Goal: Book appointment/travel/reservation

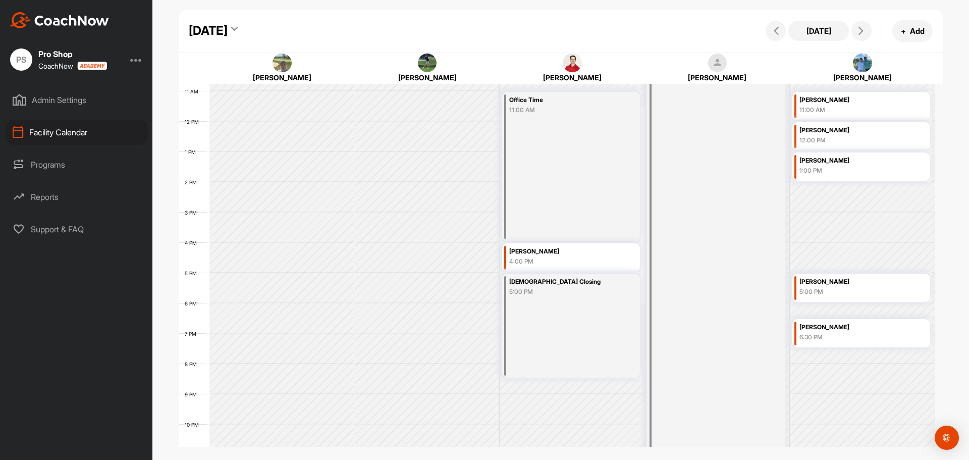
scroll to position [276, 0]
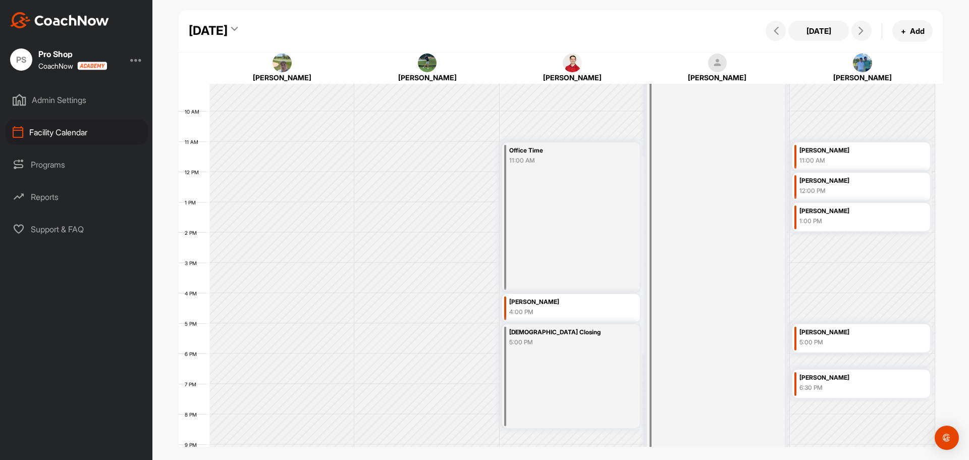
click at [852, 161] on div "11:00 AM" at bounding box center [853, 160] width 107 height 9
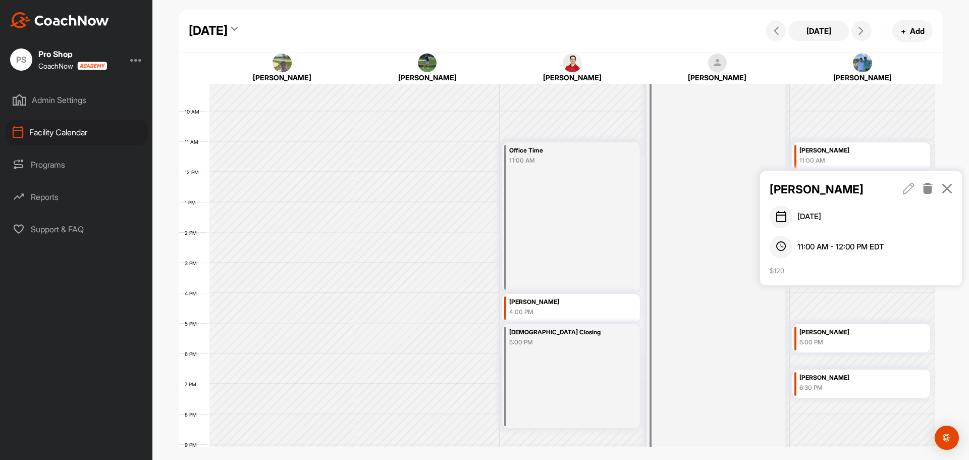
click at [729, 162] on div "OFF 12:00 AM" at bounding box center [716, 167] width 138 height 717
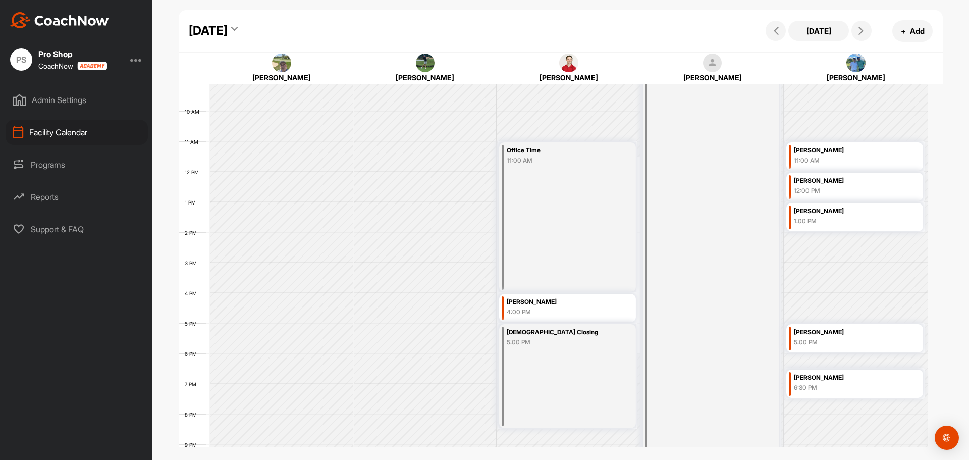
click at [826, 192] on div "12:00 PM" at bounding box center [847, 190] width 106 height 9
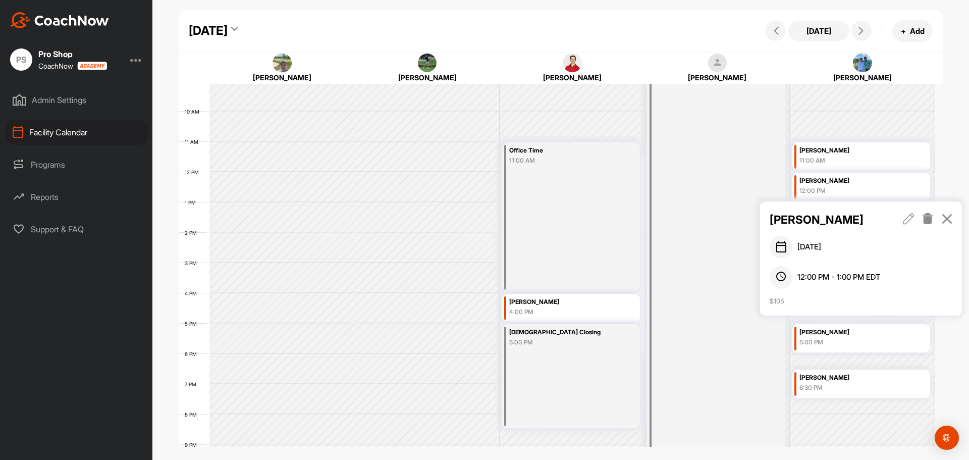
click at [666, 192] on div "OFF 12:00 AM" at bounding box center [716, 167] width 138 height 717
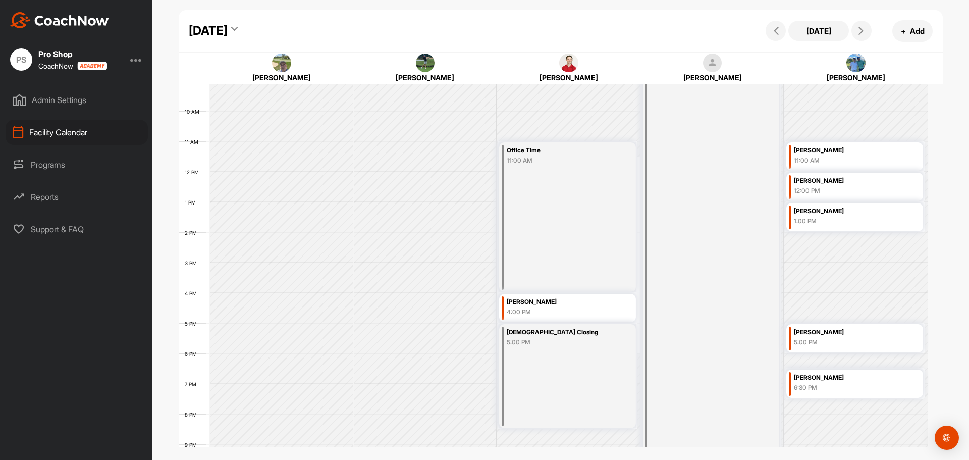
click at [857, 219] on div "1:00 PM" at bounding box center [847, 221] width 106 height 9
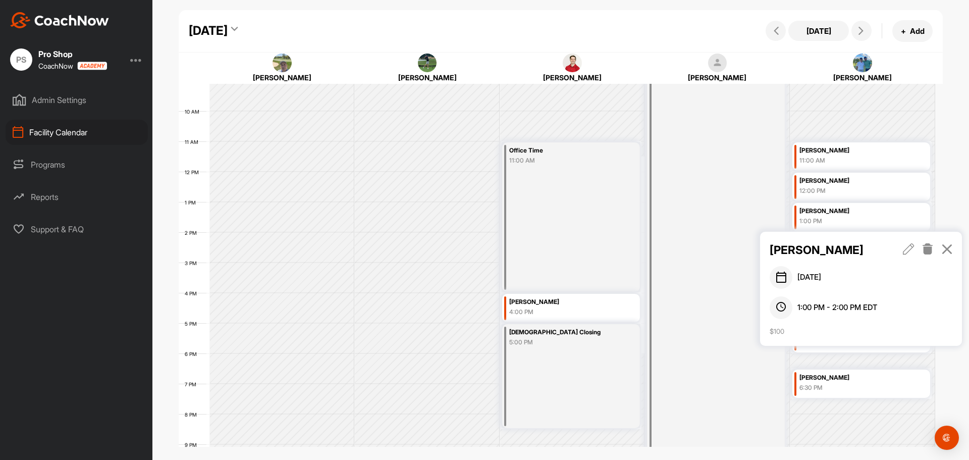
click at [752, 218] on div "OFF 12:00 AM" at bounding box center [716, 167] width 138 height 717
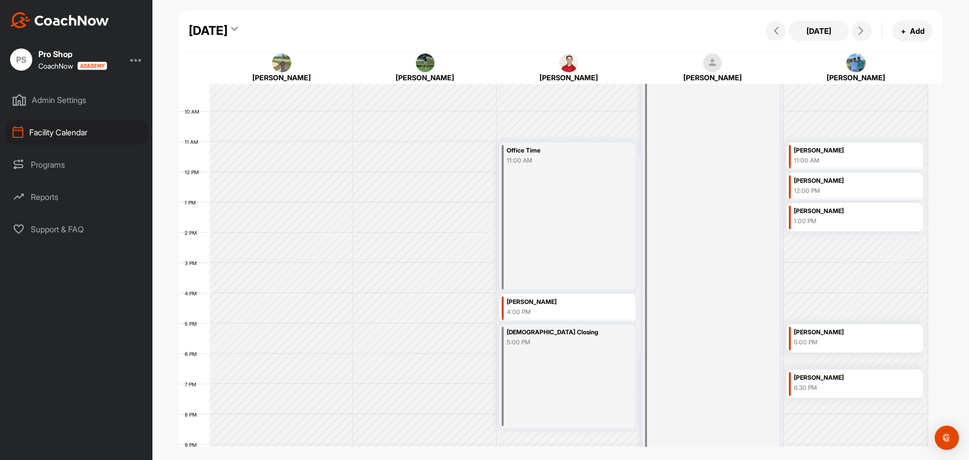
click at [843, 346] on div "5:00 PM" at bounding box center [847, 342] width 106 height 9
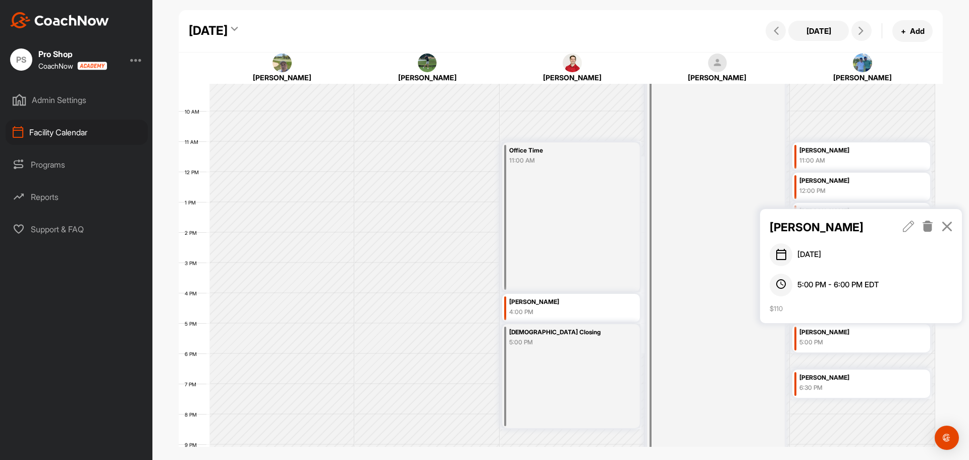
click at [723, 189] on div "OFF 12:00 AM" at bounding box center [716, 167] width 138 height 717
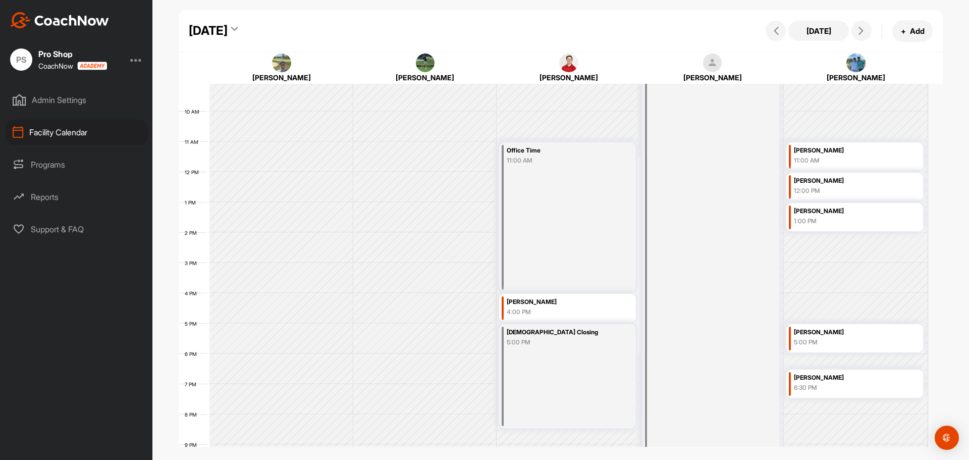
click at [826, 383] on div "Mason Sherk" at bounding box center [847, 378] width 106 height 12
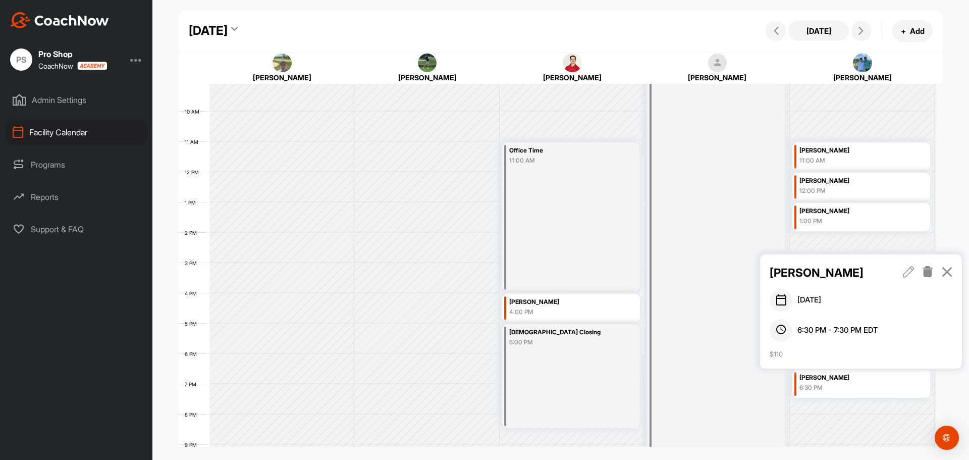
click at [695, 191] on div "OFF 12:00 AM" at bounding box center [716, 167] width 138 height 717
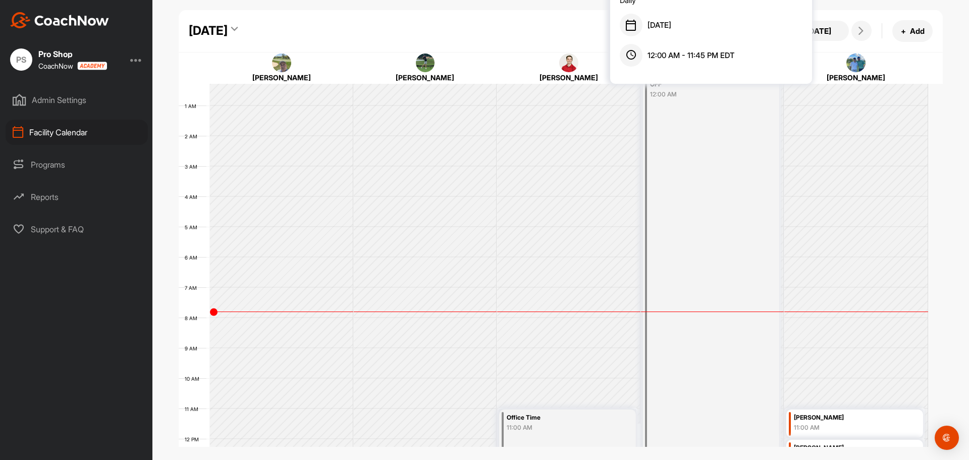
scroll to position [0, 0]
